Goal: Complete application form

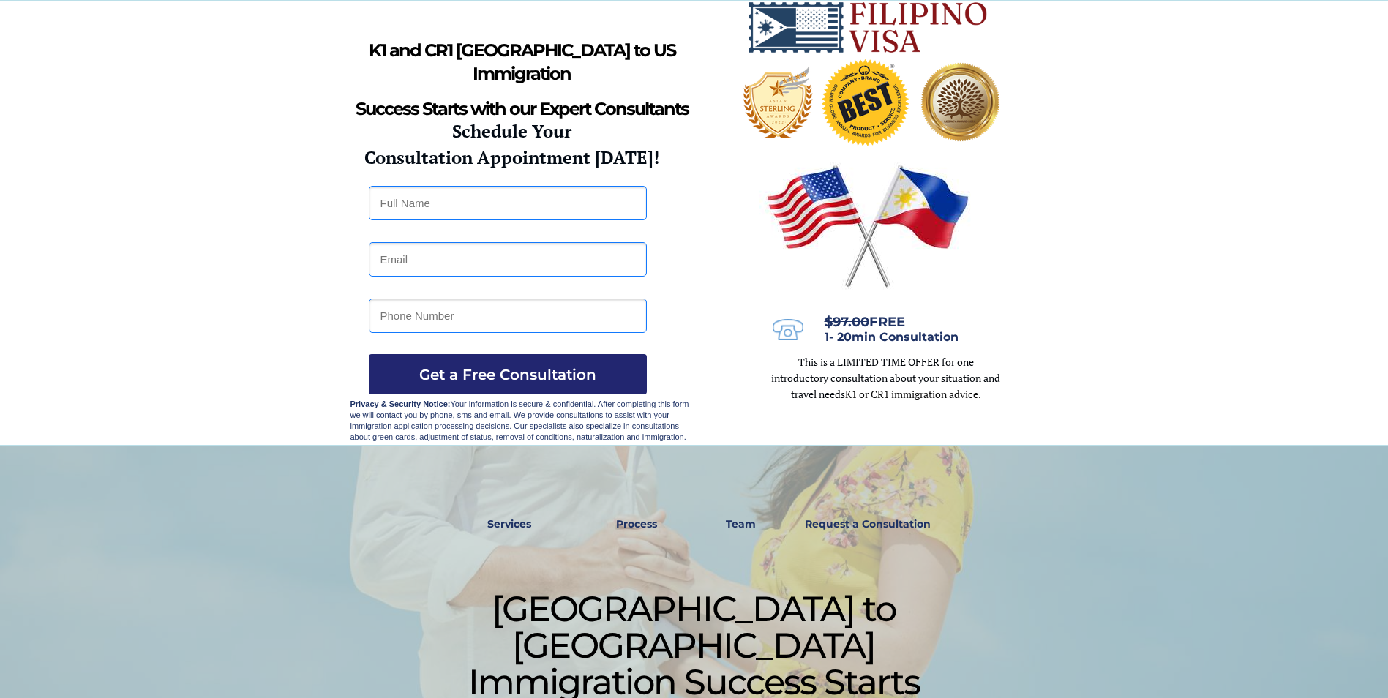
click at [536, 205] on input "text" at bounding box center [508, 203] width 278 height 34
type input "[PERSON_NAME]. Name [PERSON_NAME]"
type input "[EMAIL_ADDRESS][DOMAIN_NAME]"
type input "09158653727"
type input "[PERSON_NAME] [PERSON_NAME]"
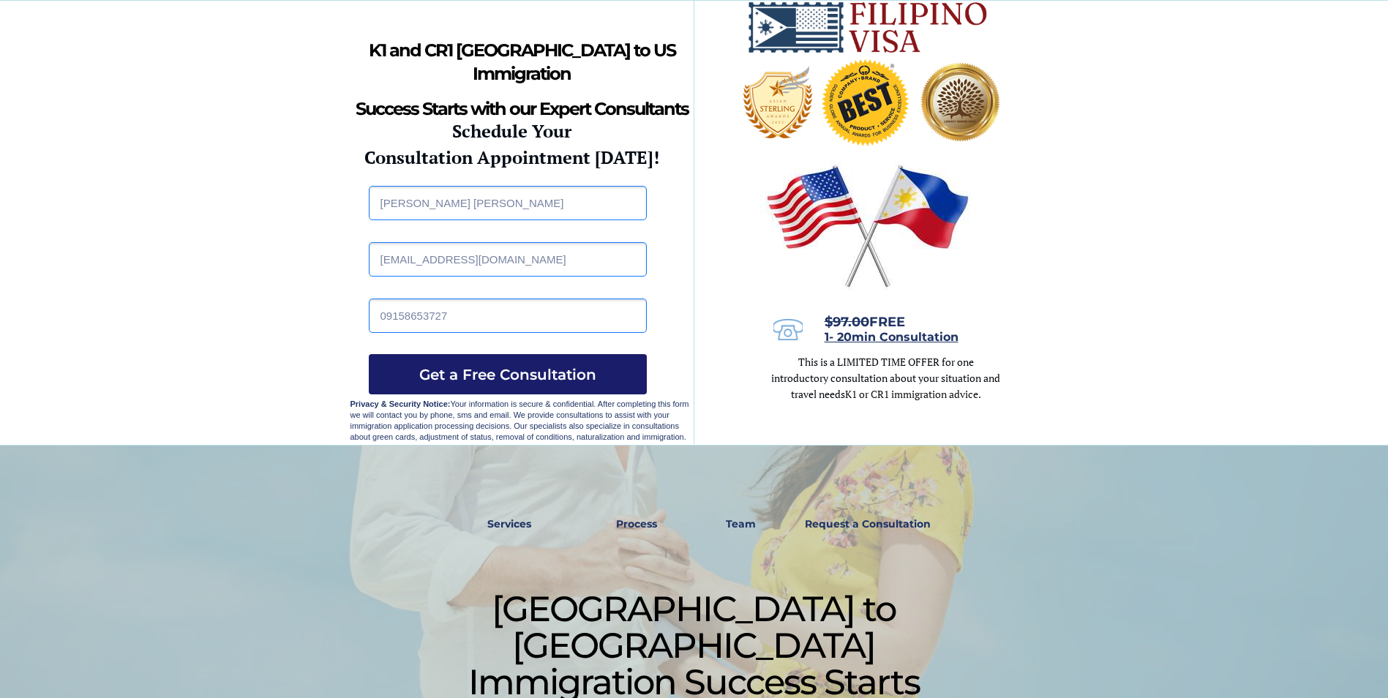
click at [564, 381] on span "Get a Free Consultation" at bounding box center [508, 375] width 278 height 18
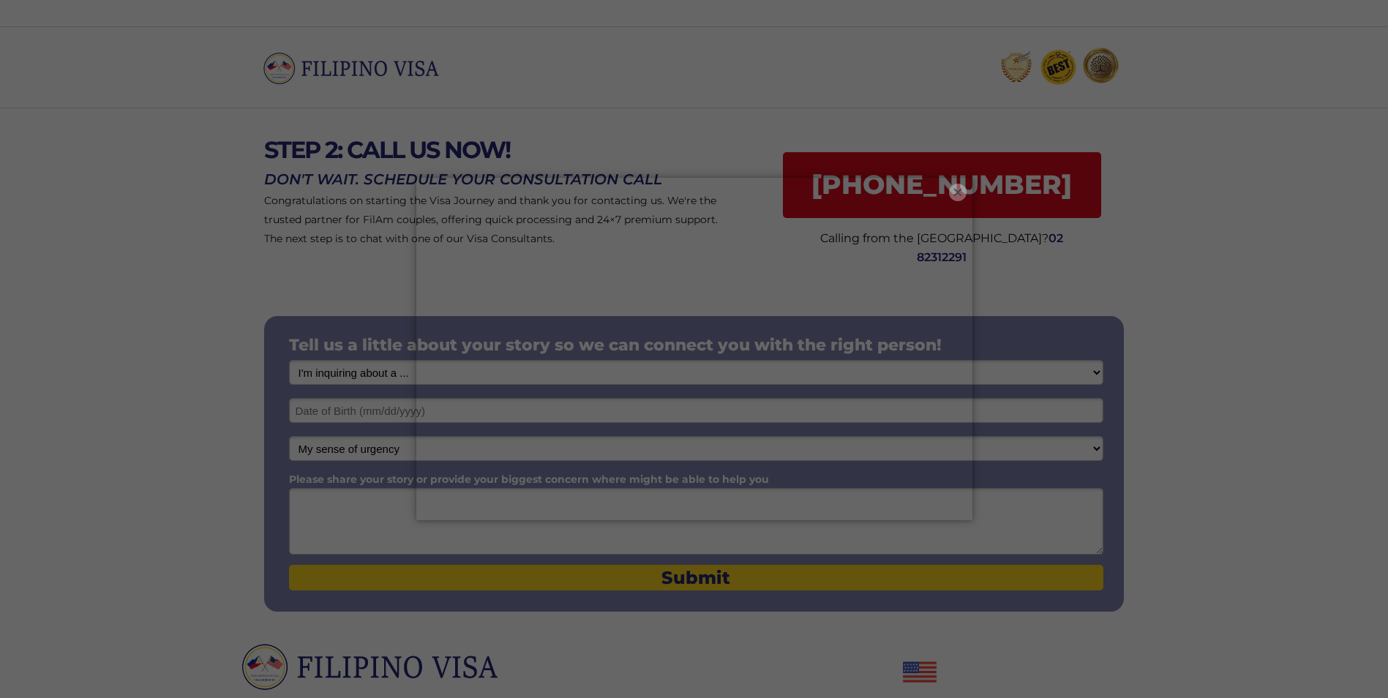
click at [962, 190] on button "×" at bounding box center [958, 193] width 18 height 18
